Goal: Task Accomplishment & Management: Use online tool/utility

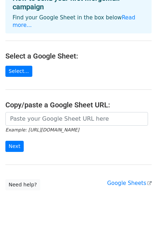
scroll to position [55, 0]
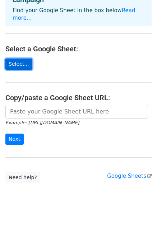
click at [20, 59] on link "Select..." at bounding box center [18, 64] width 27 height 11
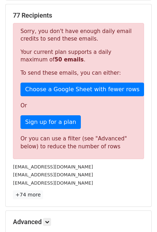
scroll to position [132, 0]
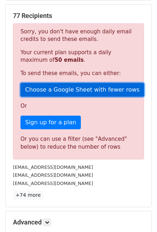
click at [63, 90] on link "Choose a Google Sheet with fewer rows" at bounding box center [82, 90] width 124 height 14
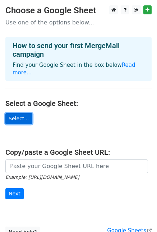
click at [23, 113] on link "Select..." at bounding box center [18, 118] width 27 height 11
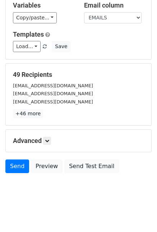
scroll to position [75, 0]
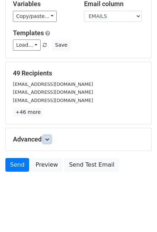
click at [47, 141] on icon at bounding box center [47, 139] width 4 height 4
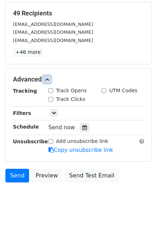
scroll to position [145, 0]
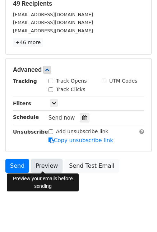
click at [41, 163] on link "Preview" at bounding box center [47, 166] width 32 height 14
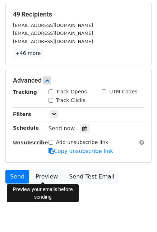
scroll to position [133, 0]
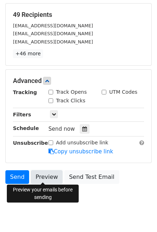
click at [50, 171] on link "Preview" at bounding box center [47, 177] width 32 height 14
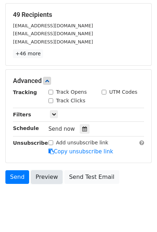
click at [48, 177] on link "Preview" at bounding box center [47, 177] width 32 height 14
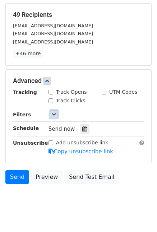
click at [52, 116] on icon at bounding box center [54, 114] width 4 height 4
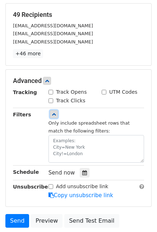
click at [52, 116] on icon at bounding box center [54, 114] width 4 height 4
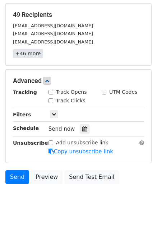
click at [27, 53] on link "+46 more" at bounding box center [28, 53] width 30 height 9
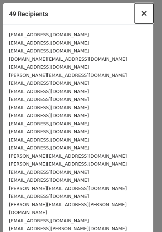
click at [141, 12] on span "×" at bounding box center [144, 13] width 7 height 10
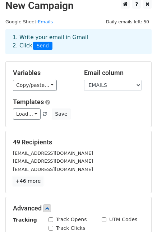
scroll to position [0, 0]
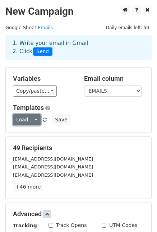
click at [34, 120] on link "Load..." at bounding box center [27, 119] width 28 height 11
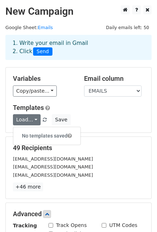
click at [108, 109] on h5 "Templates" at bounding box center [78, 108] width 131 height 8
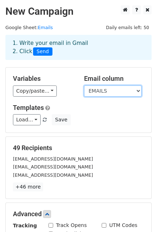
click at [127, 91] on select "EMAILS" at bounding box center [113, 91] width 58 height 11
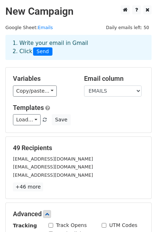
click at [124, 127] on div "Variables Copy/paste... {{EMAILS}} Email column EMAILS Templates Load... No tem…" at bounding box center [79, 100] width 146 height 65
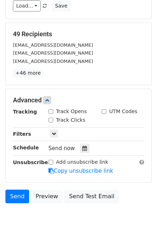
scroll to position [145, 0]
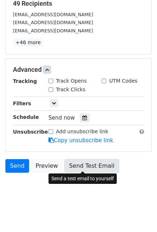
click at [95, 159] on link "Send Test Email" at bounding box center [91, 166] width 55 height 14
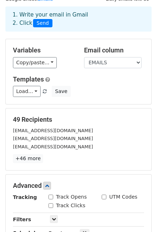
scroll to position [23, 0]
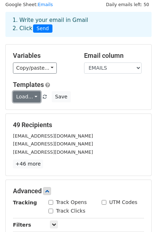
click at [27, 94] on link "Load..." at bounding box center [27, 96] width 28 height 11
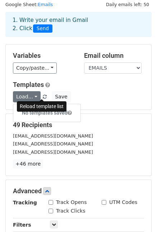
click at [44, 95] on link at bounding box center [45, 96] width 6 height 5
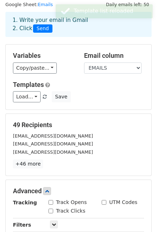
click at [102, 100] on div "Load... No templates saved Save" at bounding box center [79, 96] width 142 height 11
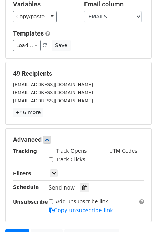
scroll to position [145, 0]
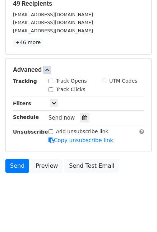
click at [25, 72] on h5 "Advanced" at bounding box center [78, 70] width 131 height 8
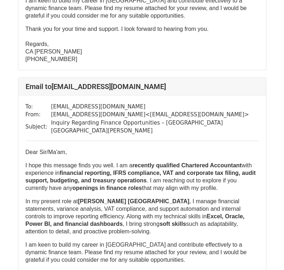
scroll to position [965, 0]
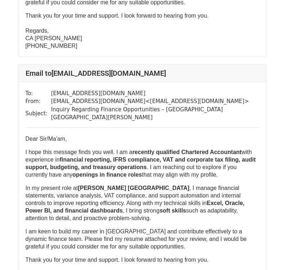
drag, startPoint x: 288, startPoint y: 11, endPoint x: 289, endPoint y: 32, distance: 20.9
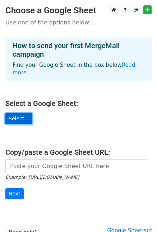
click at [19, 113] on link "Select..." at bounding box center [18, 118] width 27 height 11
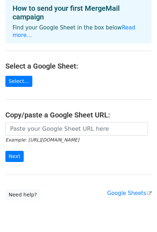
scroll to position [55, 0]
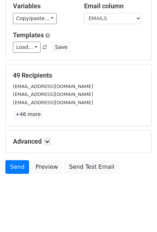
scroll to position [75, 0]
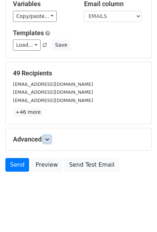
click at [49, 140] on icon at bounding box center [47, 139] width 4 height 4
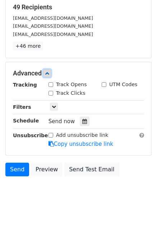
scroll to position [145, 0]
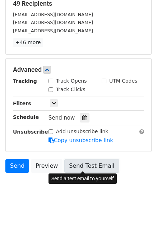
click at [82, 168] on link "Send Test Email" at bounding box center [91, 166] width 55 height 14
